Goal: Task Accomplishment & Management: Manage account settings

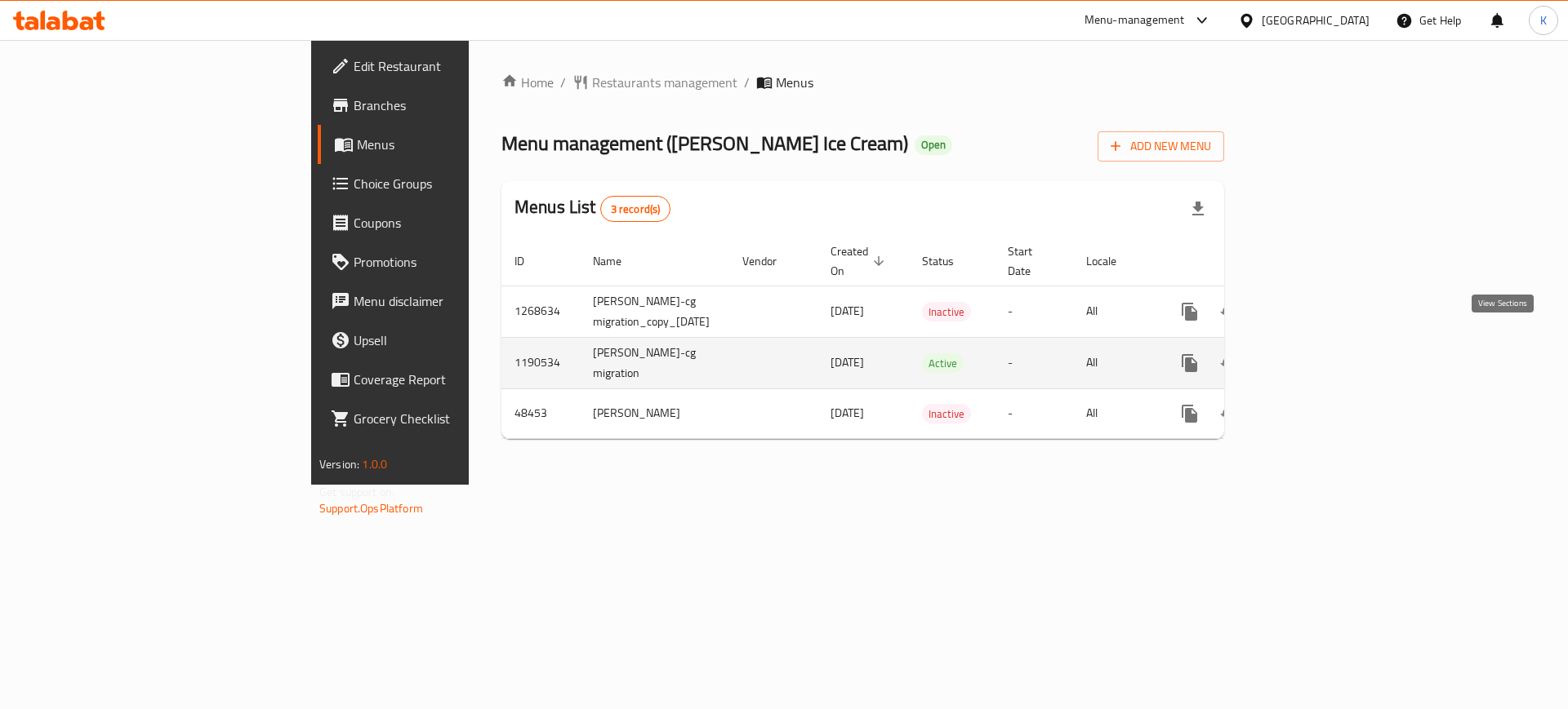
click at [1326, 352] on link "enhanced table" at bounding box center [1308, 363] width 40 height 40
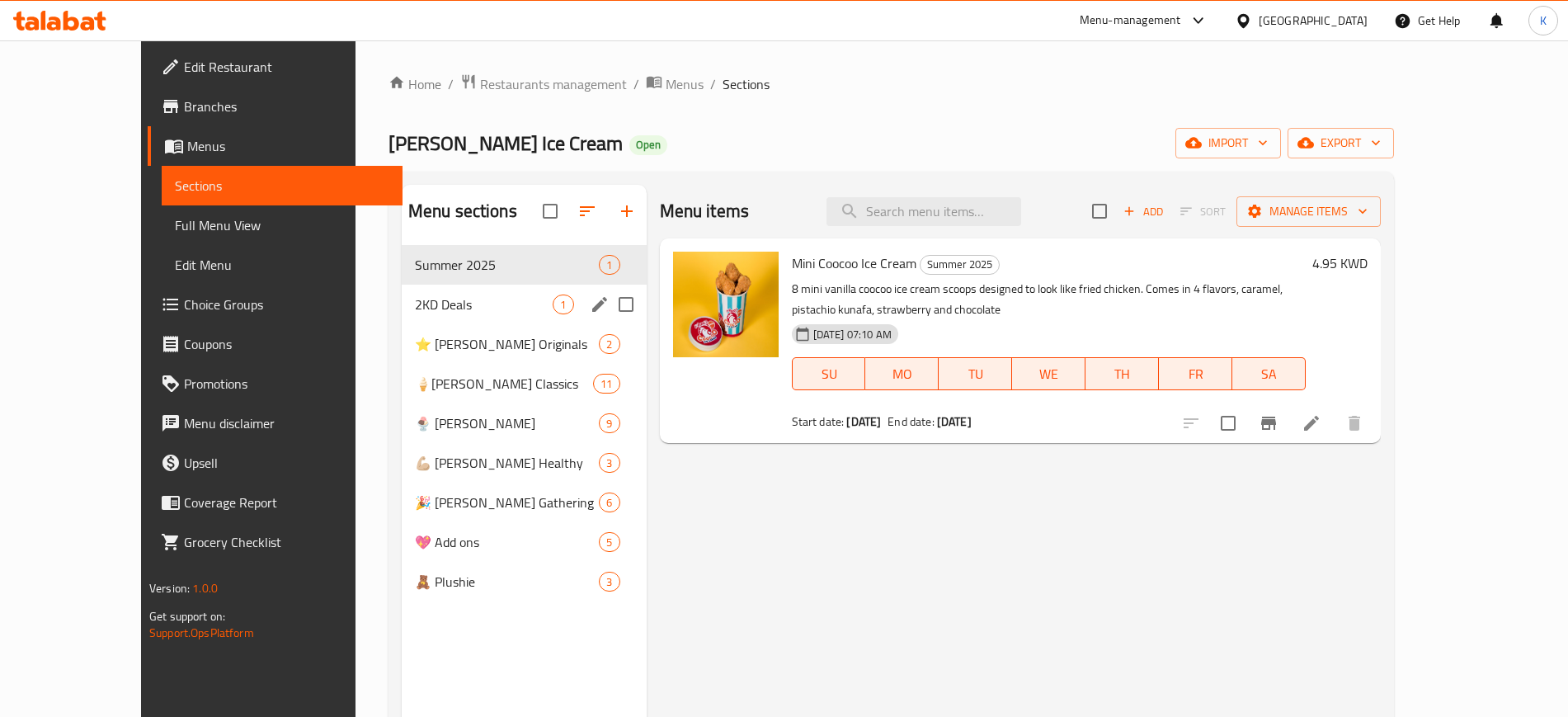
click at [415, 307] on span "2KD Deals" at bounding box center [483, 304] width 138 height 20
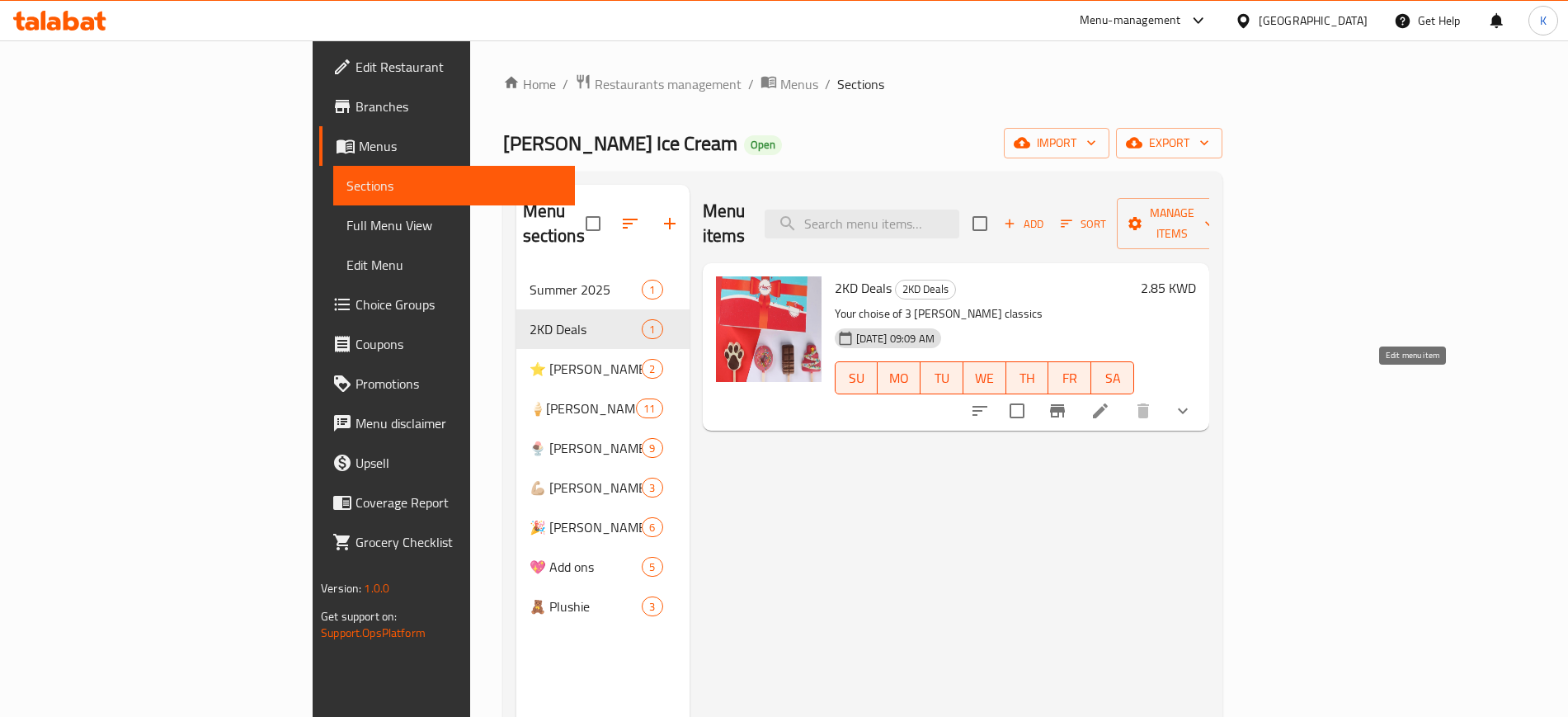
click at [1110, 401] on icon at bounding box center [1100, 411] width 20 height 20
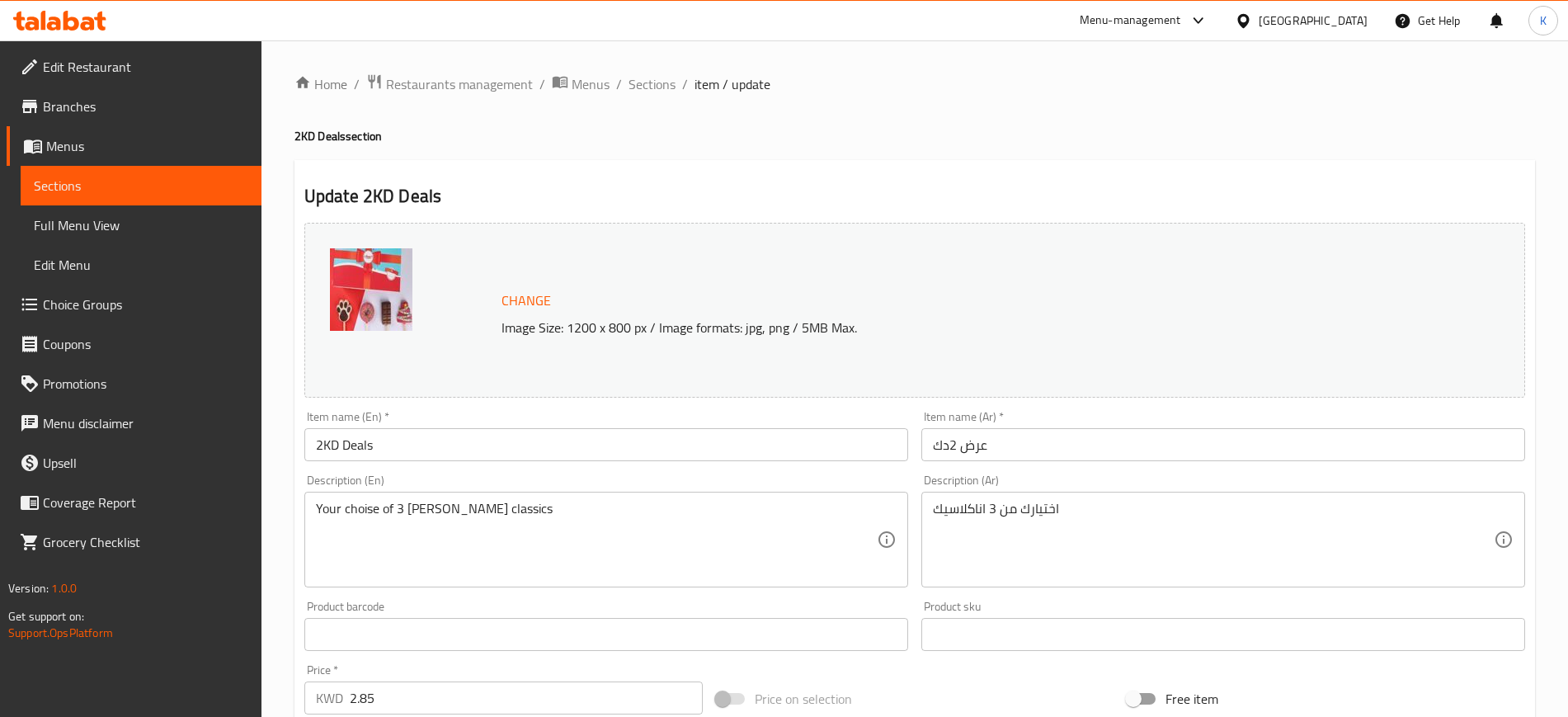
click at [51, 108] on span "Branches" at bounding box center [145, 106] width 205 height 20
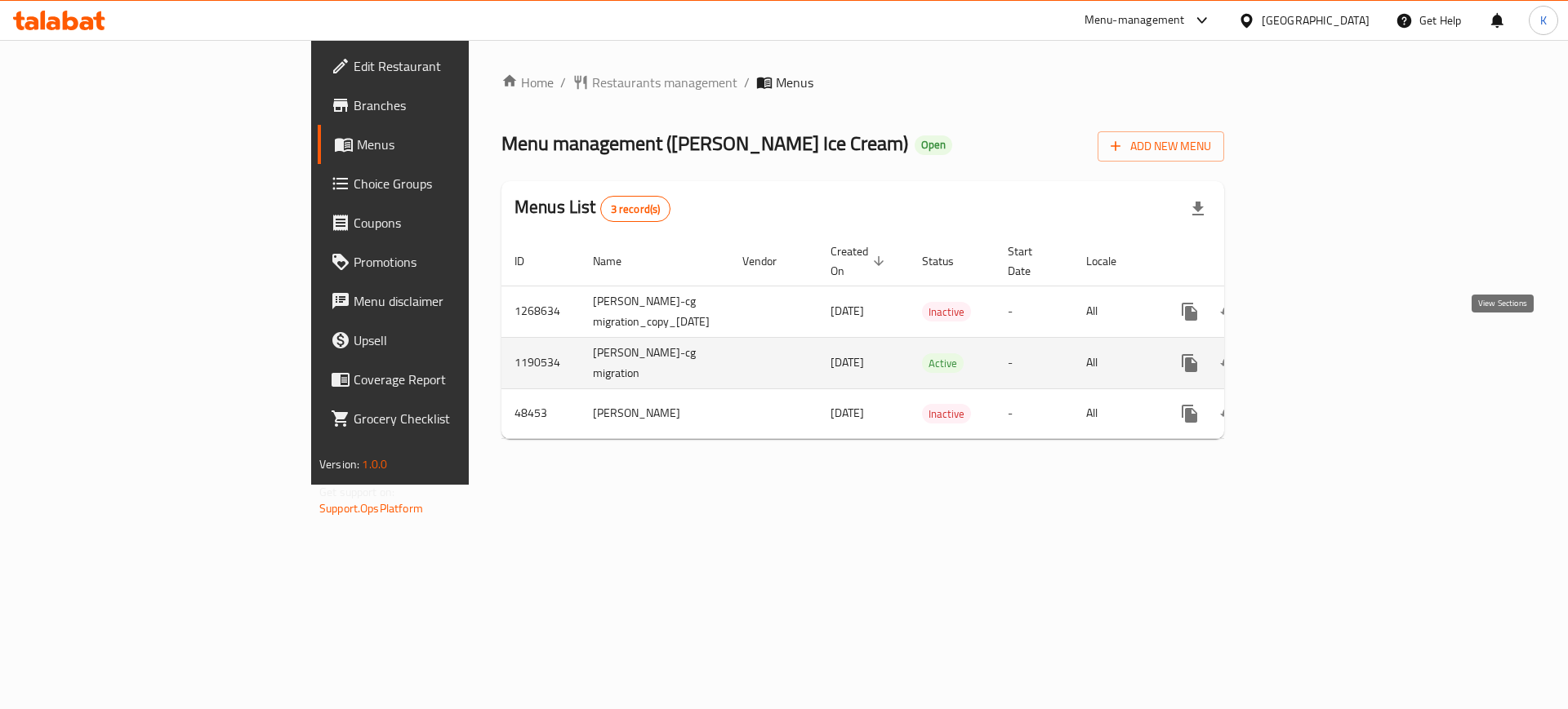
click at [1317, 354] on icon "enhanced table" at bounding box center [1307, 363] width 20 height 20
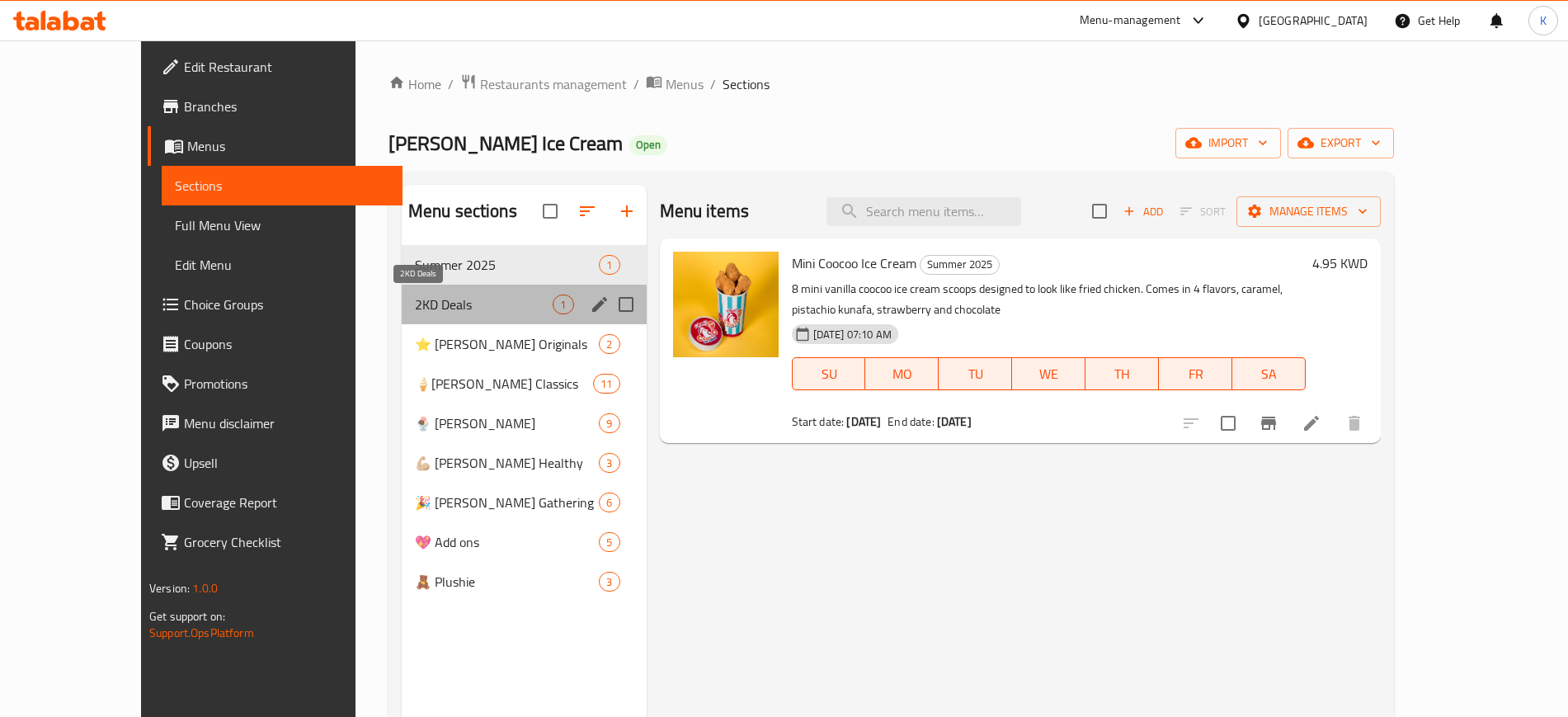
click at [415, 307] on span "2KD Deals" at bounding box center [483, 304] width 138 height 20
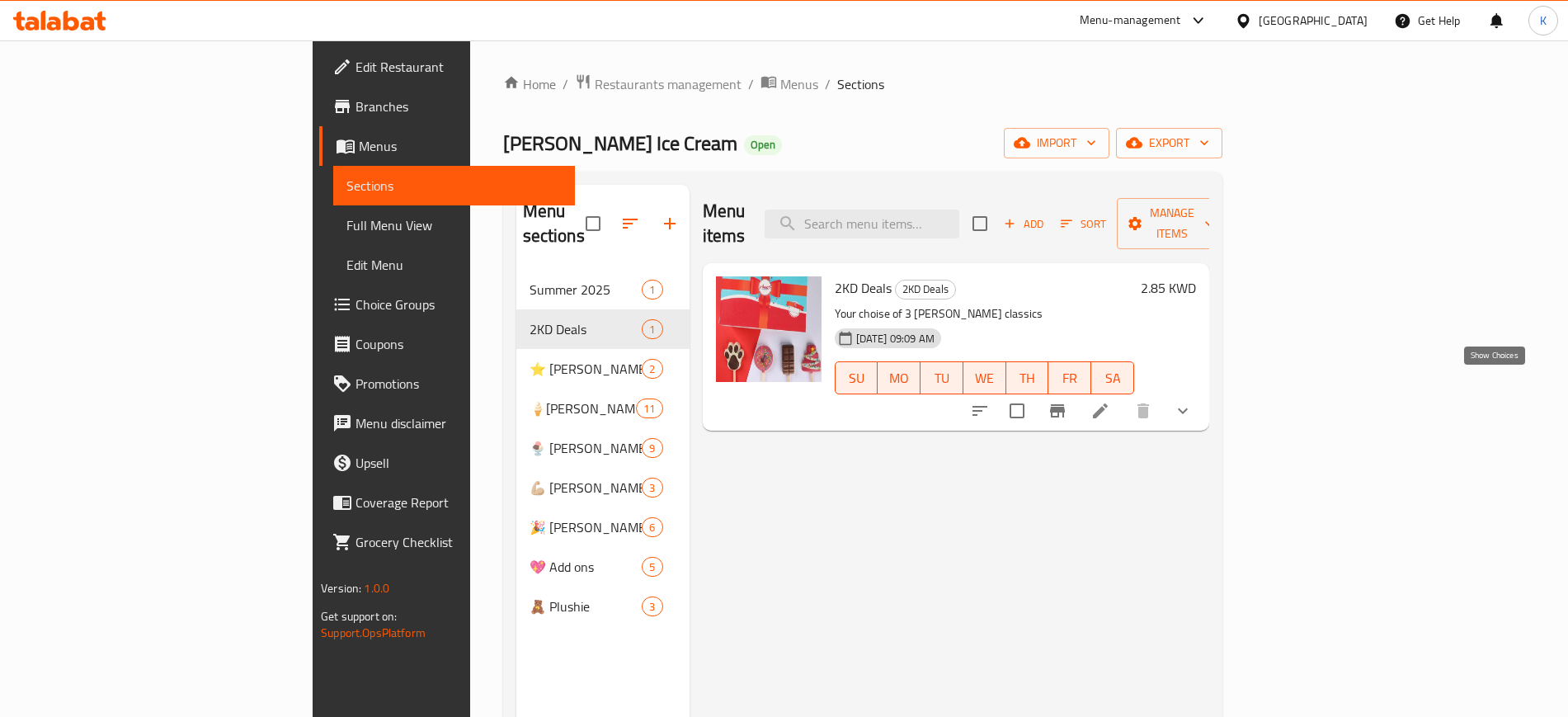
click at [1192, 401] on icon "show more" at bounding box center [1183, 411] width 20 height 20
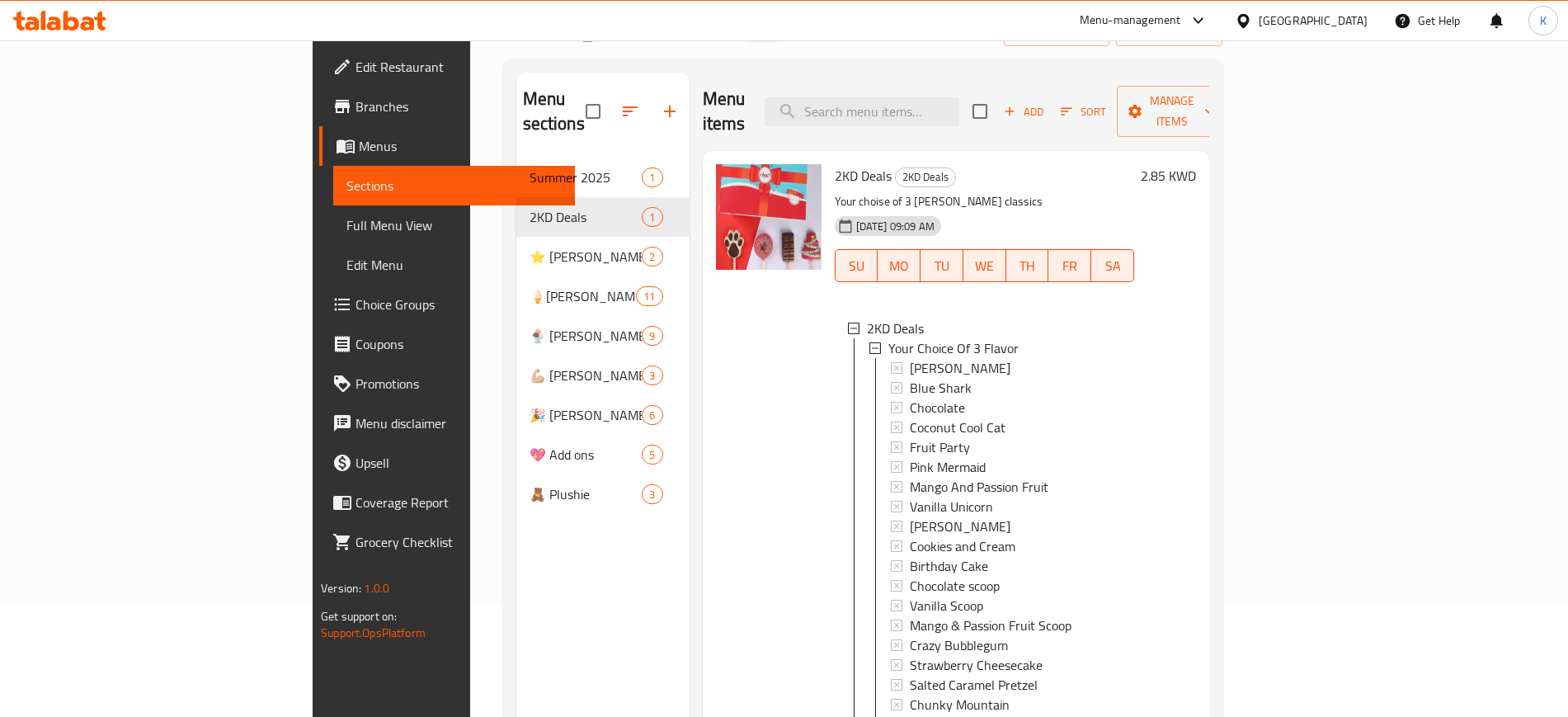
scroll to position [231, 0]
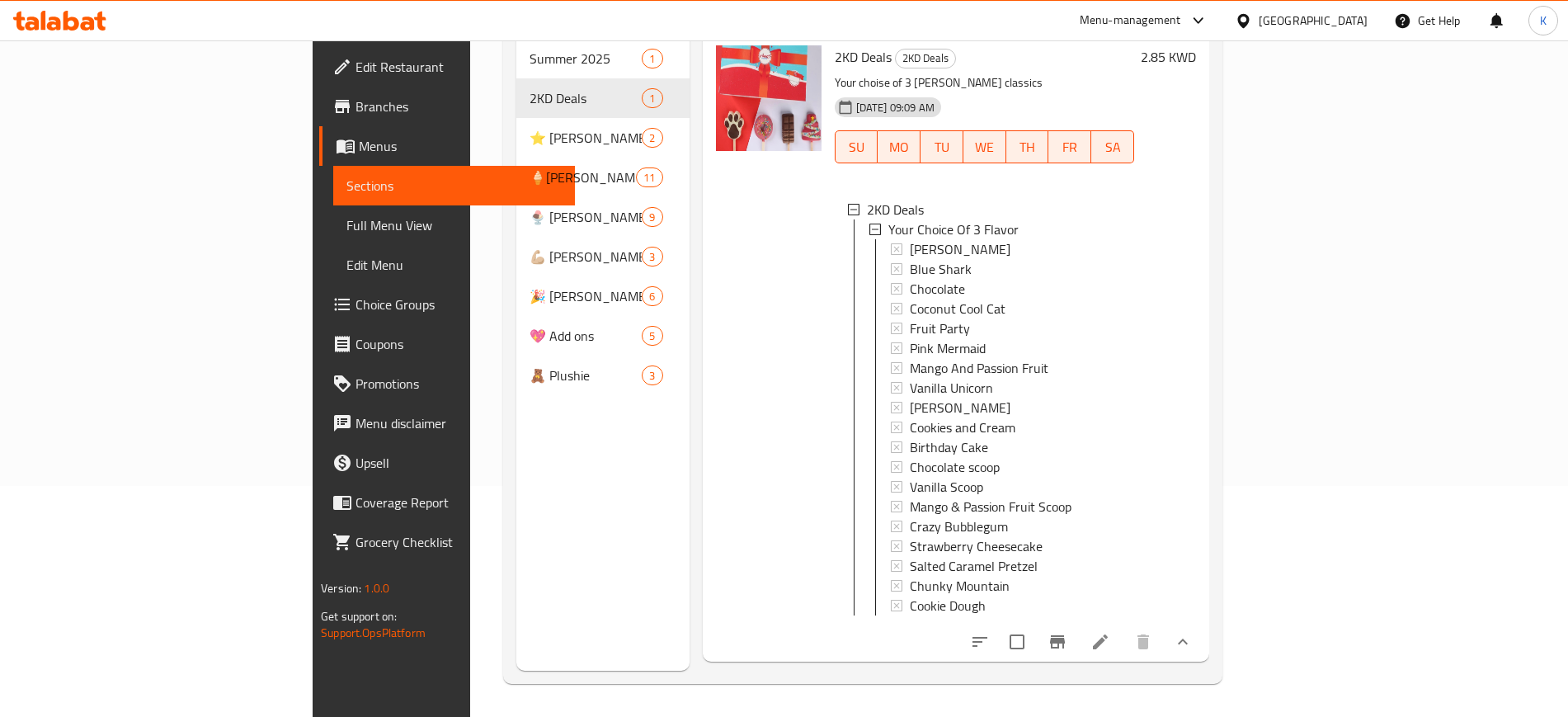
click at [1124, 627] on li at bounding box center [1100, 642] width 46 height 30
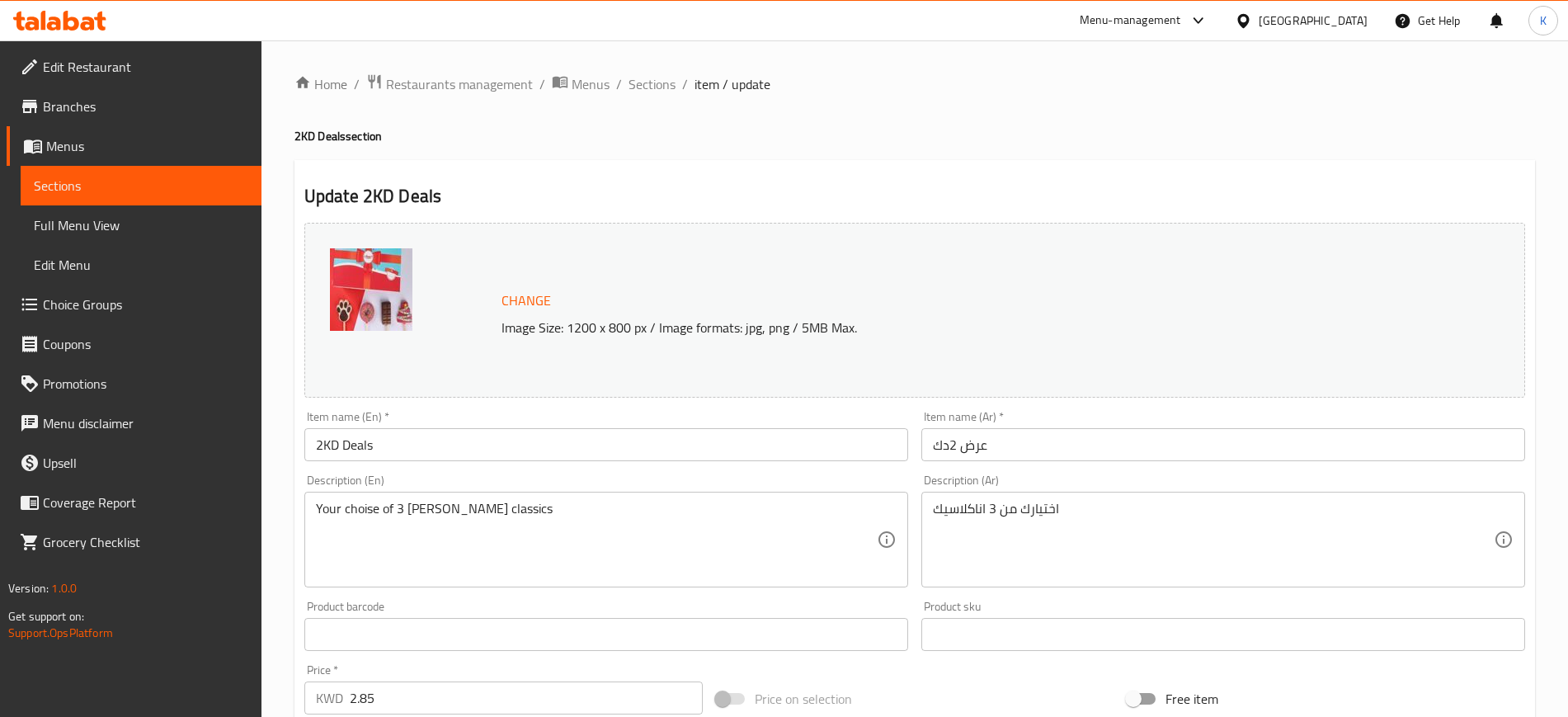
click at [622, 166] on div "Update 2KD Deals Change Image Size: 1200 x 800 px / Image formats: jpg, png / 5…" at bounding box center [915, 666] width 1241 height 1012
click at [63, 99] on span "Branches" at bounding box center [145, 106] width 205 height 20
